Goal: Task Accomplishment & Management: Manage account settings

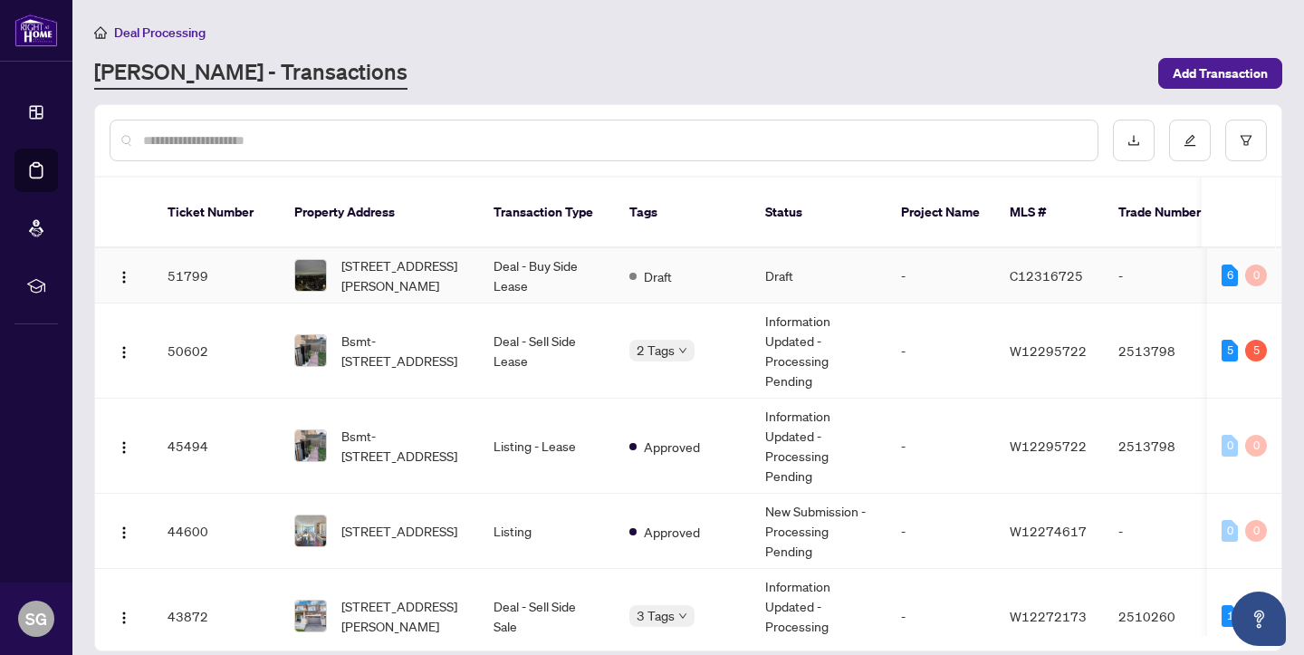
click at [518, 266] on td "Deal - Buy Side Lease" at bounding box center [547, 275] width 136 height 55
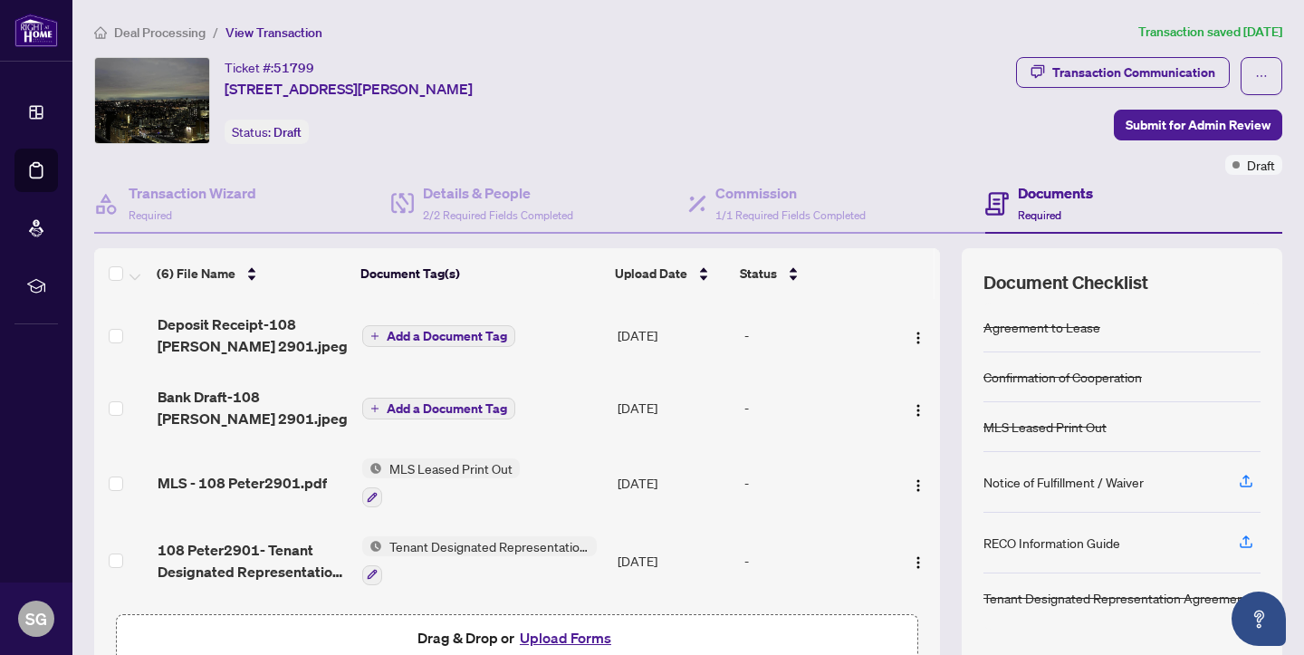
scroll to position [103, 0]
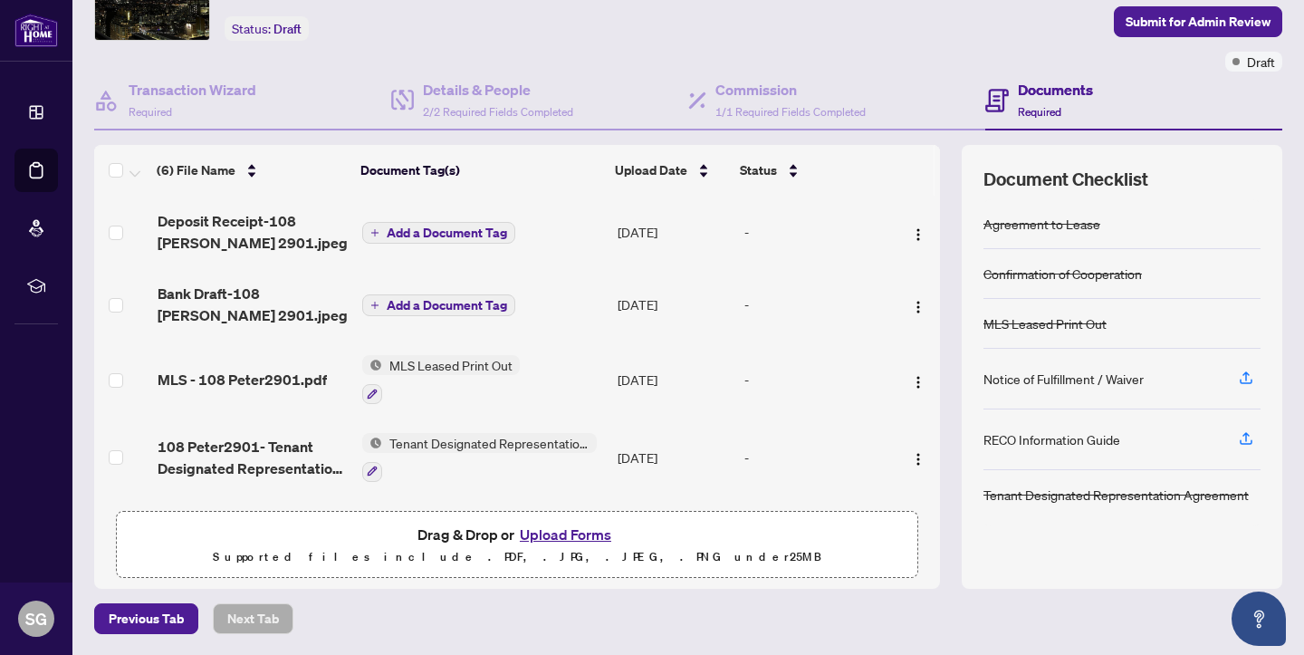
click at [594, 531] on button "Upload Forms" at bounding box center [565, 535] width 102 height 24
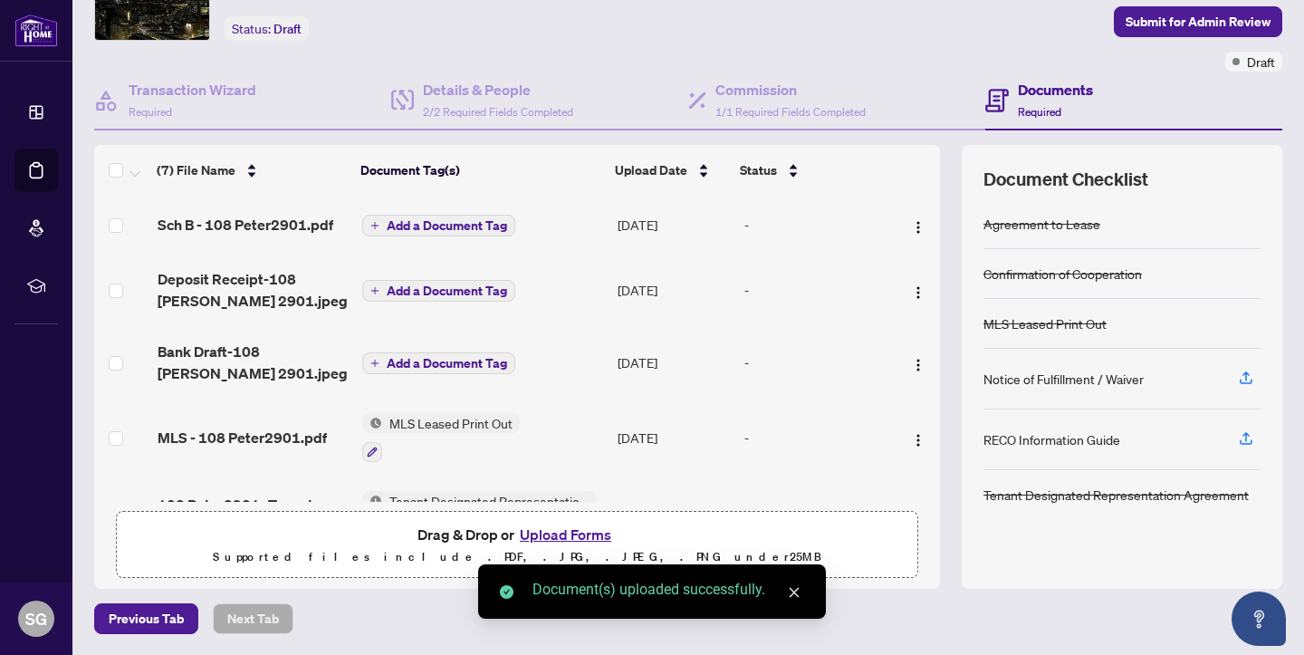
scroll to position [0, 0]
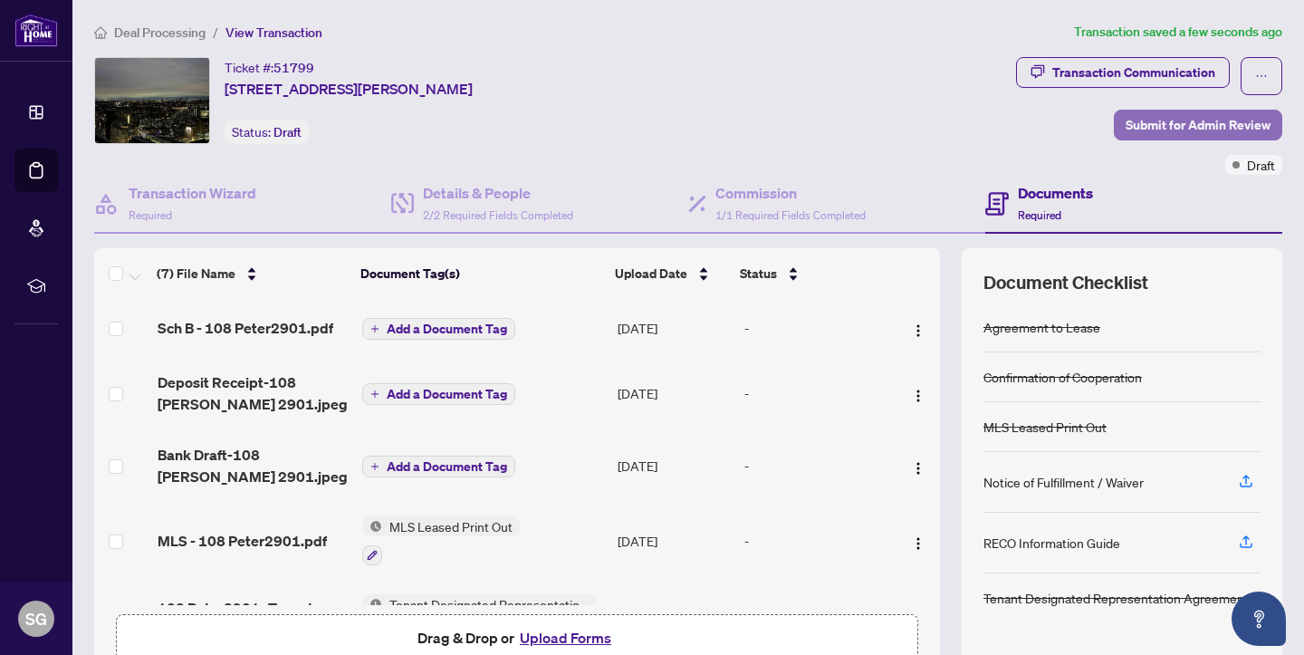
click at [1157, 126] on span "Submit for Admin Review" at bounding box center [1198, 124] width 145 height 29
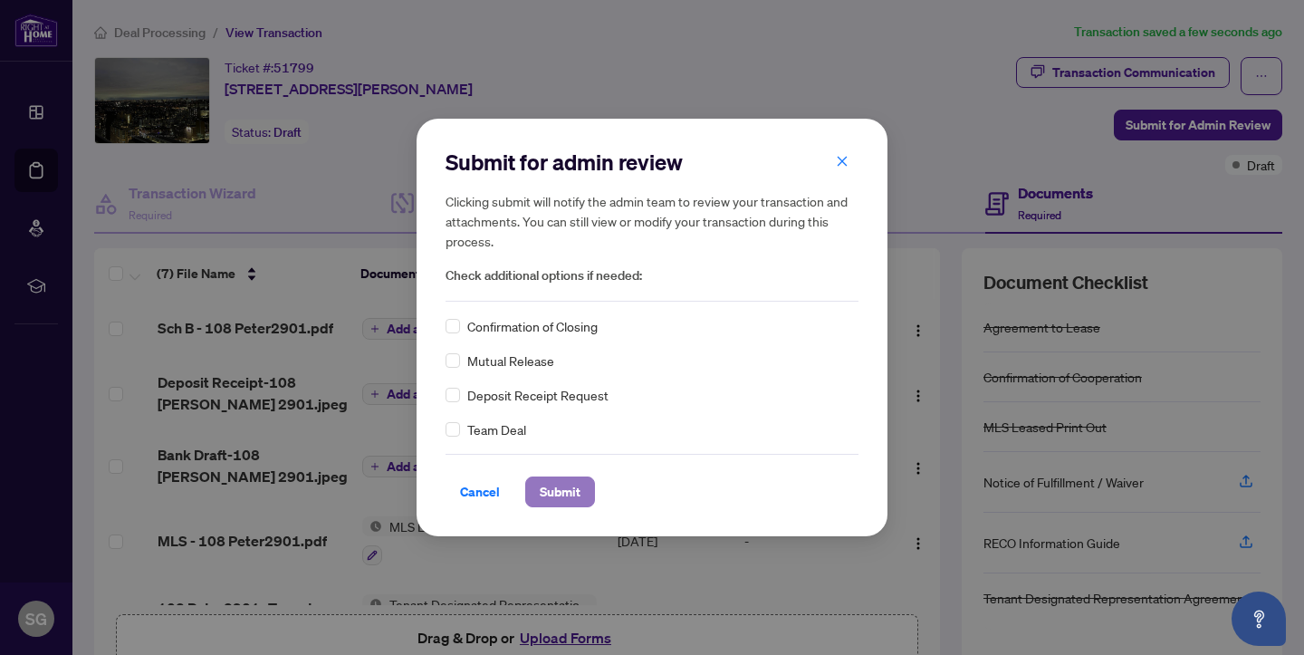
click at [565, 498] on span "Submit" at bounding box center [560, 491] width 41 height 29
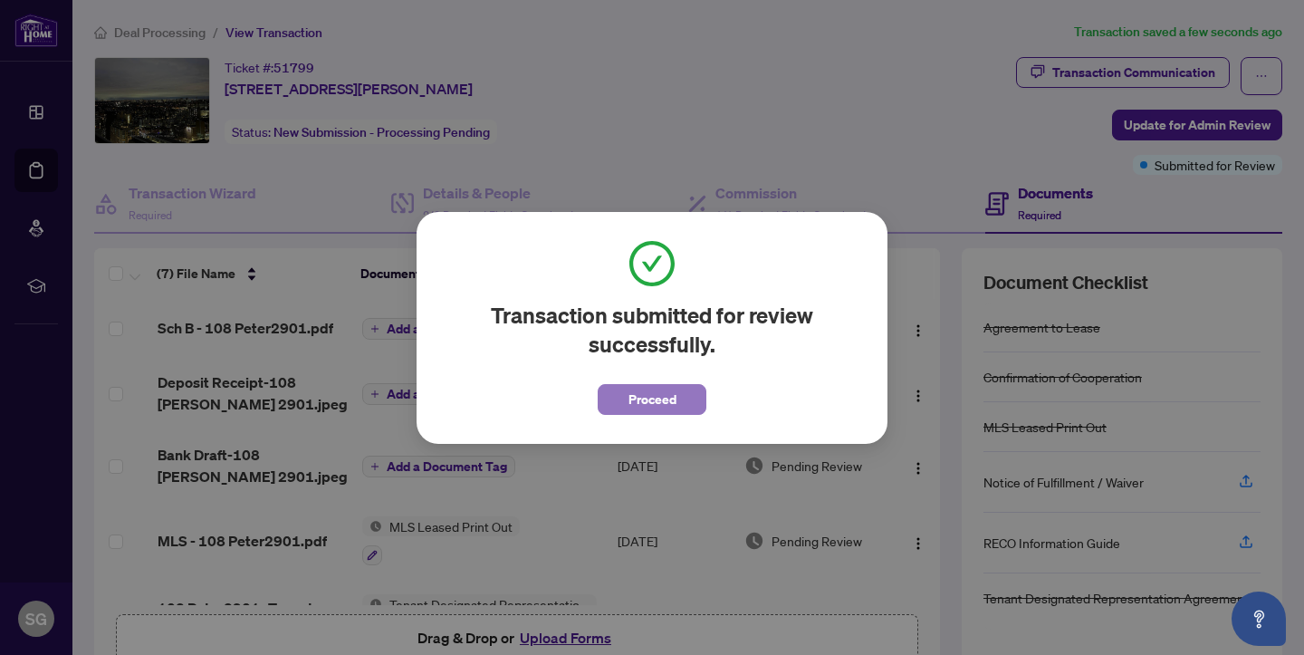
click at [638, 393] on span "Proceed" at bounding box center [653, 399] width 48 height 29
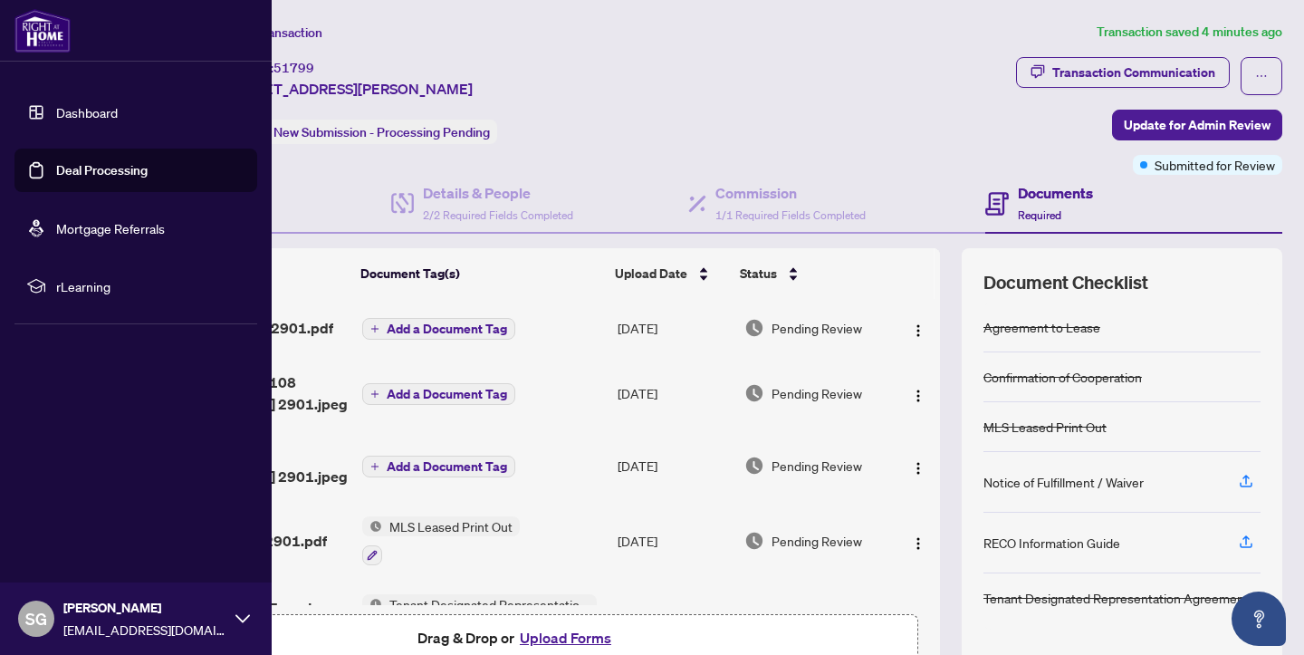
click at [97, 173] on link "Deal Processing" at bounding box center [101, 170] width 91 height 16
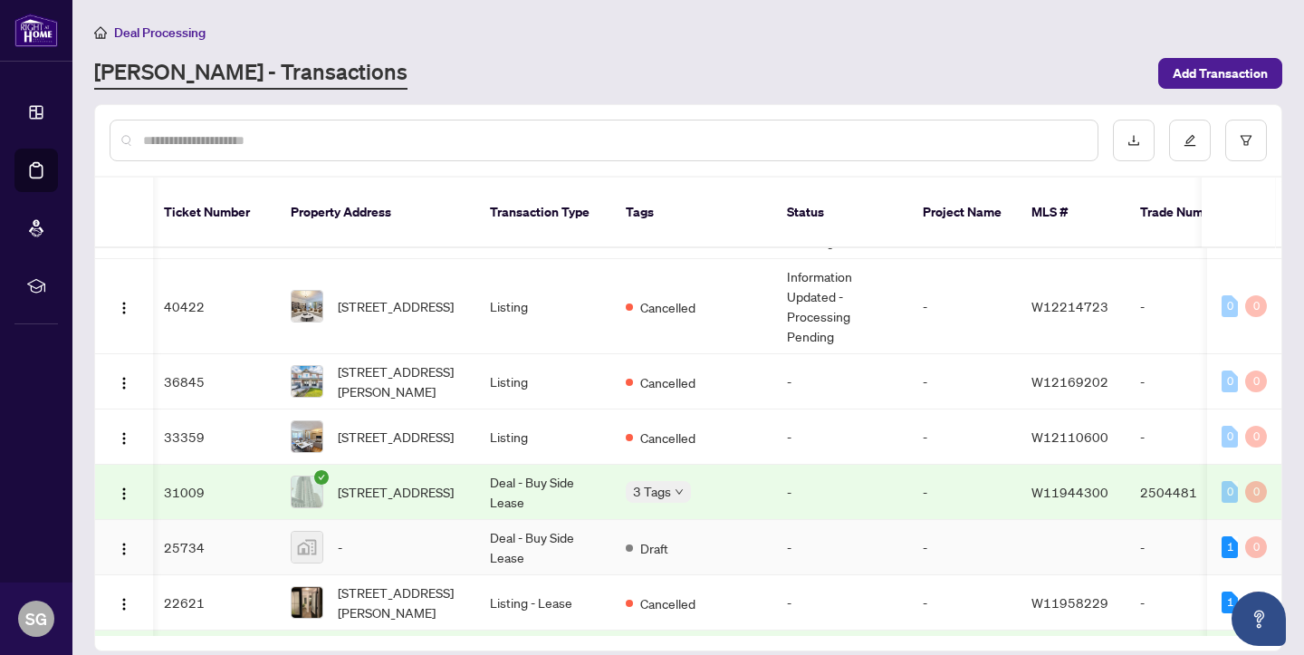
scroll to position [0, 4]
